Goal: Information Seeking & Learning: Find contact information

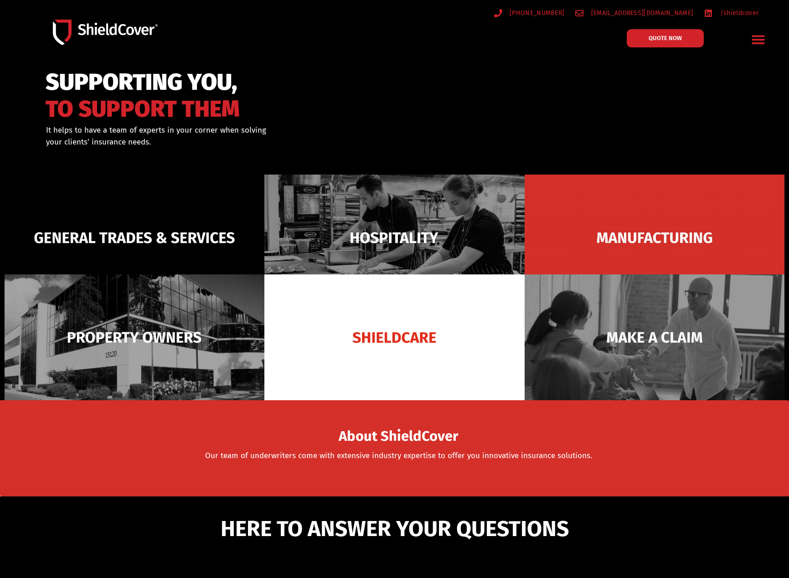
click at [754, 39] on icon "Menu Toggle" at bounding box center [758, 40] width 13 height 9
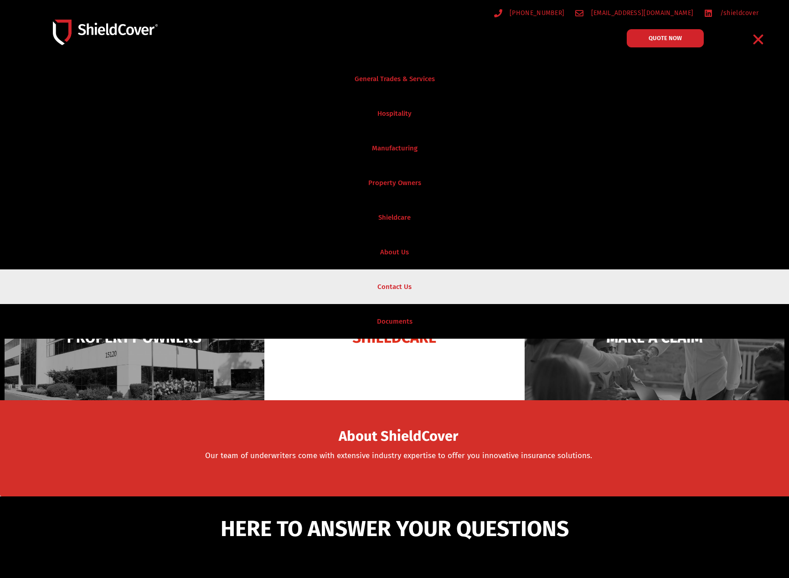
click at [436, 292] on link "Contact Us" at bounding box center [394, 286] width 789 height 35
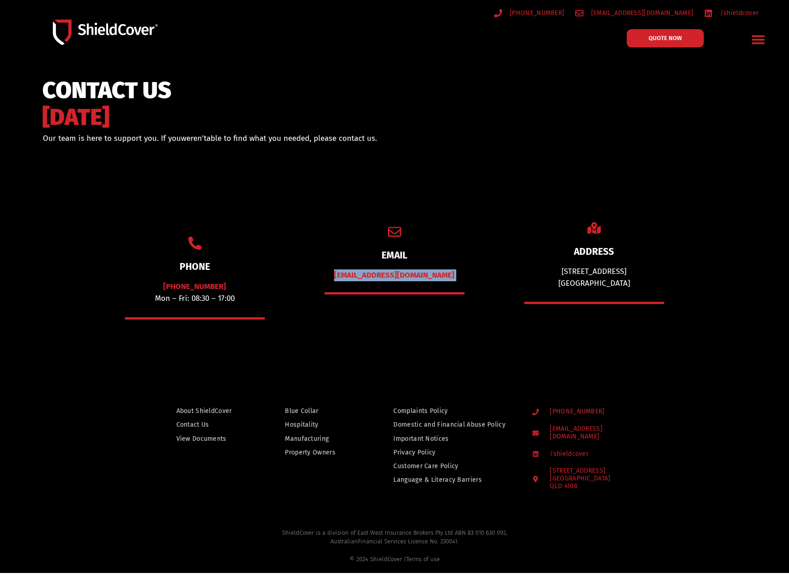
drag, startPoint x: 459, startPoint y: 281, endPoint x: 342, endPoint y: 278, distance: 116.7
click at [342, 278] on div "EMAIL [EMAIL_ADDRESS][DOMAIN_NAME]" at bounding box center [394, 267] width 180 height 182
copy div "[EMAIL_ADDRESS][DOMAIN_NAME]"
